Goal: Task Accomplishment & Management: Complete application form

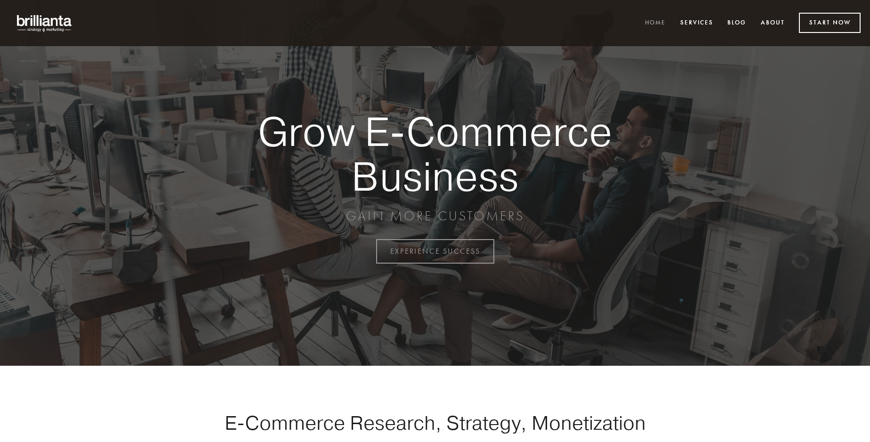
scroll to position [2469, 0]
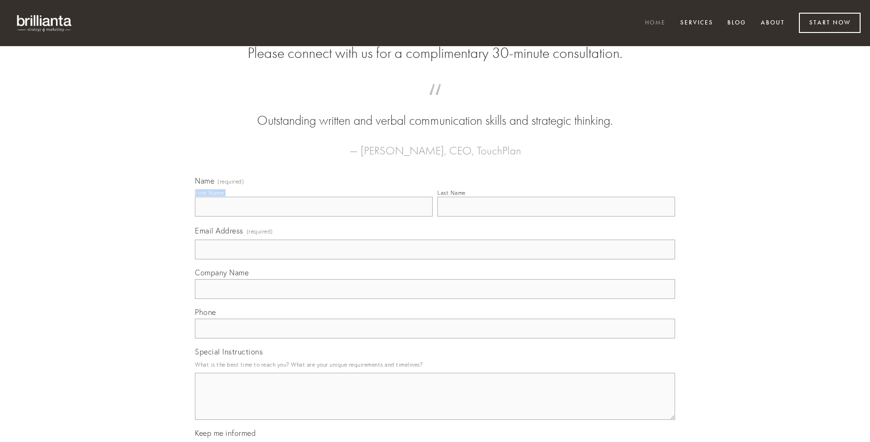
type input "[PERSON_NAME]"
click at [556, 217] on input "Last Name" at bounding box center [556, 207] width 238 height 20
type input "[PERSON_NAME]"
click at [435, 259] on input "Email Address (required)" at bounding box center [435, 250] width 480 height 20
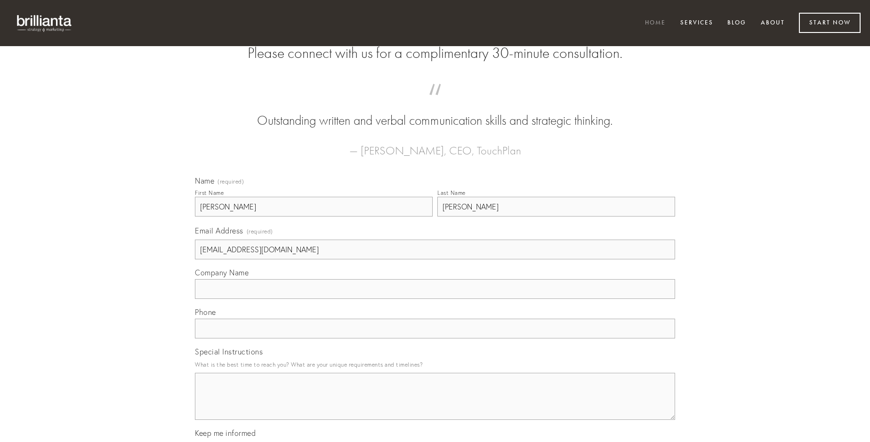
type input "[EMAIL_ADDRESS][DOMAIN_NAME]"
click at [435, 299] on input "Company Name" at bounding box center [435, 289] width 480 height 20
type input "voro"
click at [435, 339] on input "text" at bounding box center [435, 329] width 480 height 20
click at [435, 405] on textarea "Special Instructions" at bounding box center [435, 396] width 480 height 47
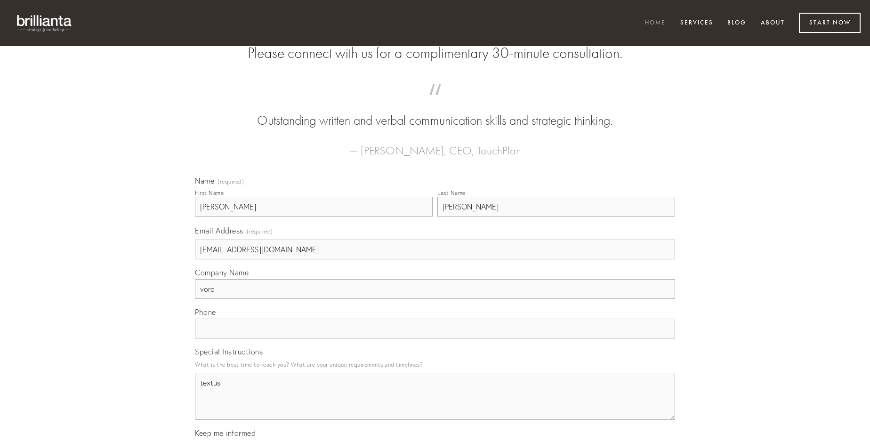
type textarea "textus"
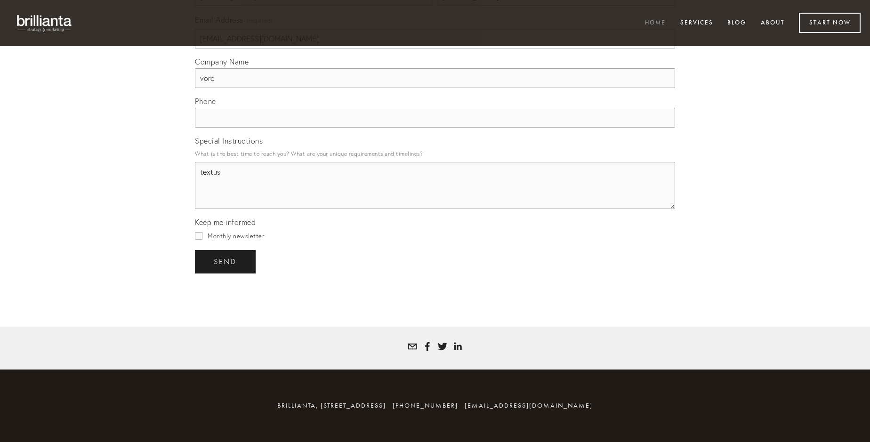
click at [226, 261] on span "send" at bounding box center [225, 262] width 23 height 8
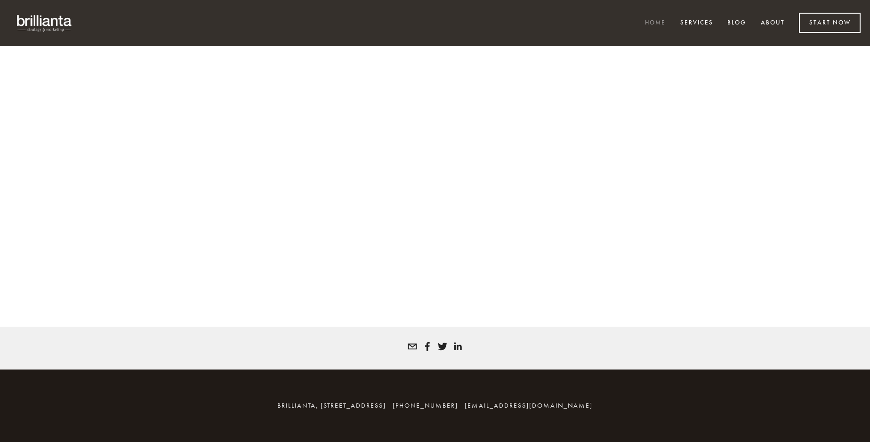
scroll to position [2456, 0]
